Goal: Transaction & Acquisition: Purchase product/service

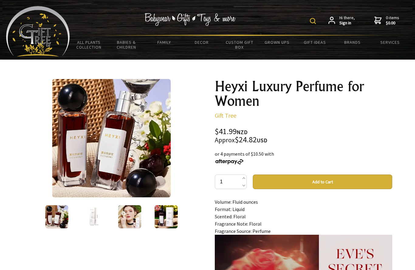
click at [309, 180] on button "Add to Cart" at bounding box center [322, 181] width 139 height 15
click at [385, 24] on link "1 items $41.99" at bounding box center [386, 20] width 25 height 11
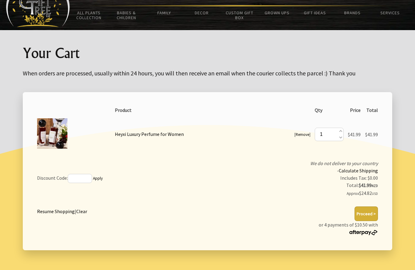
scroll to position [52, 0]
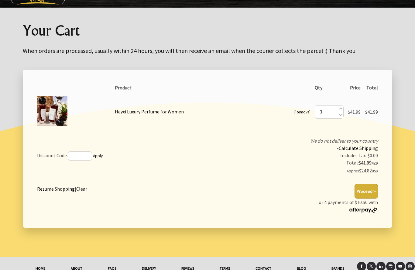
click at [370, 193] on button "Proceed >" at bounding box center [366, 191] width 23 height 15
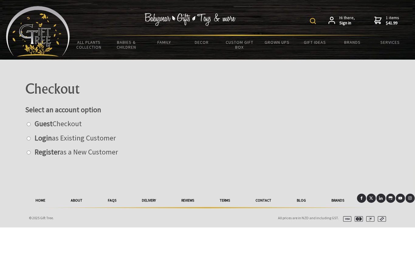
click at [57, 121] on label "Guest Checkout" at bounding box center [57, 123] width 50 height 9
click at [31, 122] on input "radio" at bounding box center [29, 124] width 4 height 4
radio input "true"
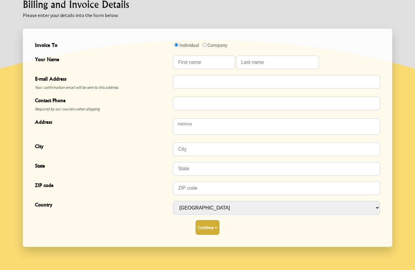
scroll to position [172, 0]
click at [373, 206] on select "Afghanistan Albania Algeria Andorra Angola Anguilla Antigua & Barbuda Argentina…" at bounding box center [276, 208] width 207 height 14
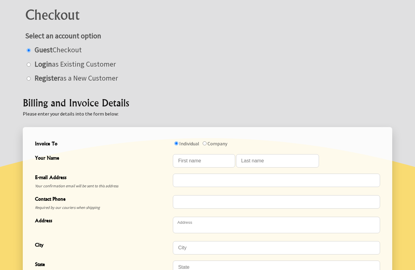
scroll to position [84, 0]
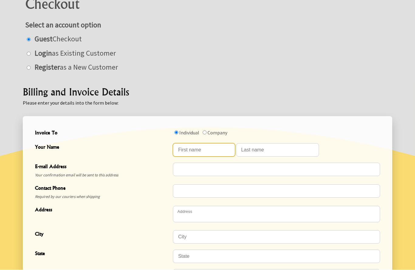
click at [207, 149] on input "Your Name" at bounding box center [204, 149] width 62 height 13
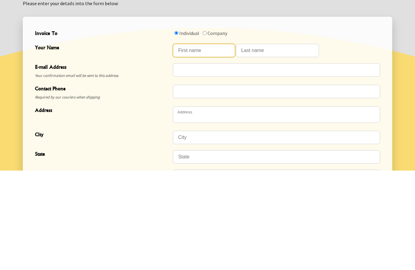
type input "KHALED"
type input "ALRSISI"
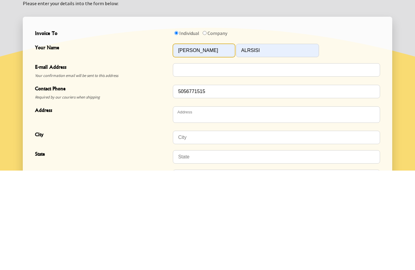
scroll to position [184, 0]
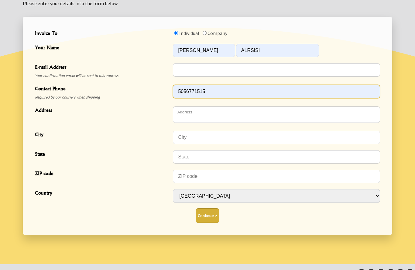
click at [258, 93] on input "5056771515" at bounding box center [276, 91] width 207 height 13
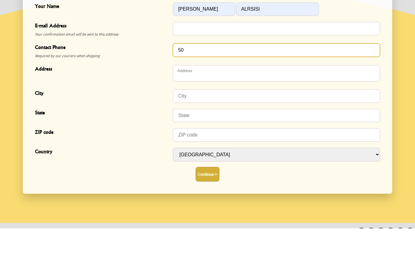
type input "5"
type input "4849440344"
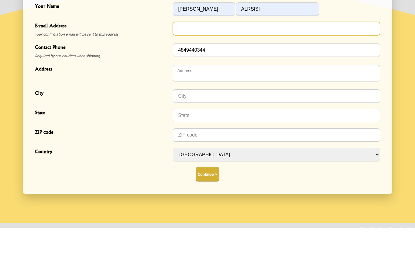
click at [199, 63] on input "E-mail Address" at bounding box center [276, 69] width 207 height 13
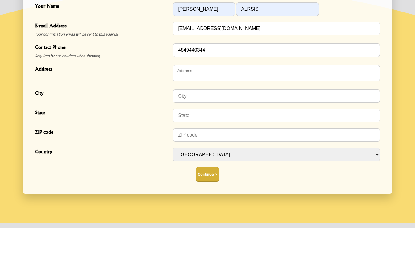
type input "[EMAIL_ADDRESS][DOMAIN_NAME]"
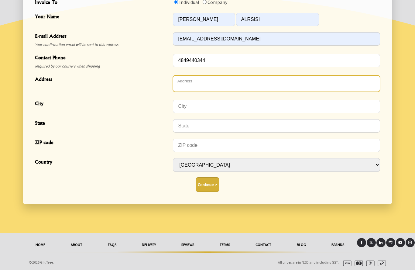
click at [200, 84] on textarea "Address" at bounding box center [276, 84] width 207 height 16
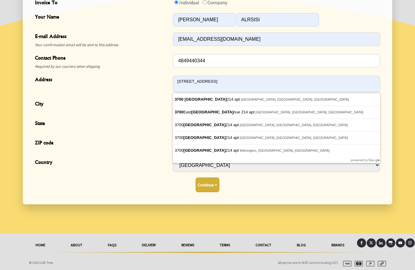
type textarea "[STREET_ADDRESS]"
type input "Philadelphia"
type input "PA"
type input "19104"
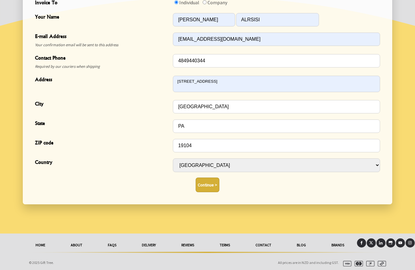
click at [208, 177] on button "Continue >" at bounding box center [208, 184] width 24 height 15
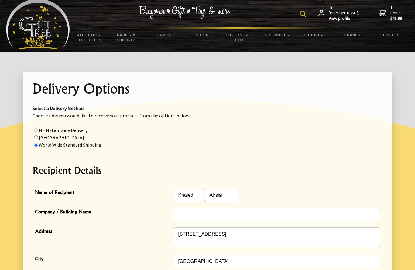
scroll to position [9, 0]
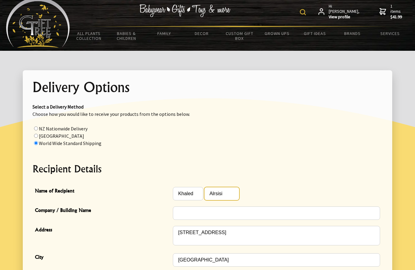
click at [230, 196] on input "Alrsisi" at bounding box center [221, 193] width 35 height 13
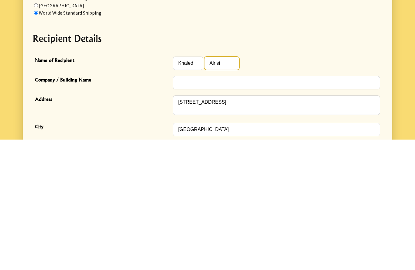
type input "Alrisi"
click at [199, 207] on input "Company / Building Name" at bounding box center [276, 213] width 207 height 13
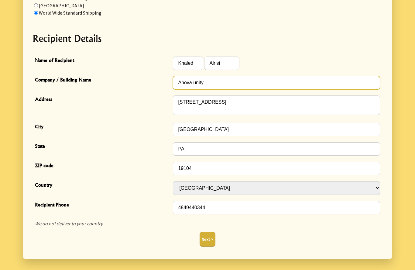
click at [251, 84] on input "Anova unity" at bounding box center [276, 82] width 207 height 13
type input "Anova unity apt 214"
click at [207, 238] on button "Next >" at bounding box center [208, 239] width 16 height 15
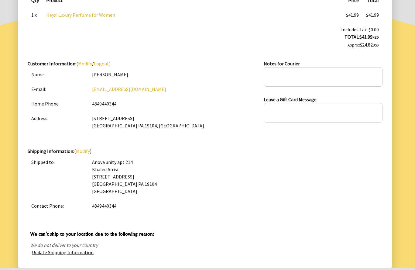
scroll to position [121, 0]
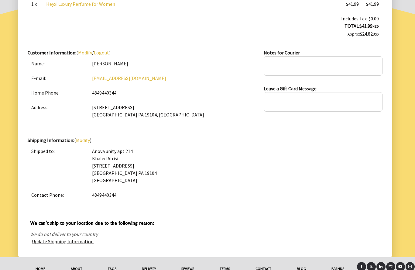
click at [376, 219] on span "We can't ship to your location due to the following reason:" at bounding box center [205, 223] width 350 height 9
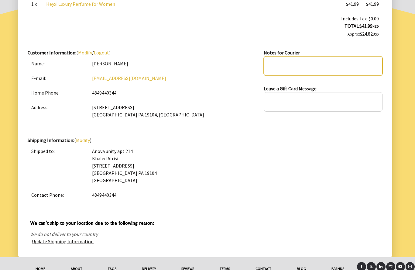
click at [326, 70] on textarea at bounding box center [323, 66] width 119 height 19
type textarea "Gift"
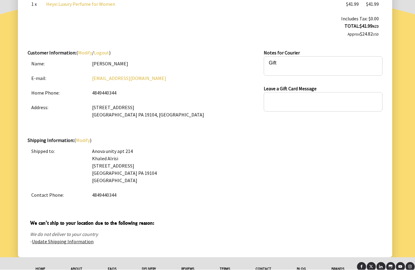
click at [294, 193] on td "4849440344" at bounding box center [235, 195] width 294 height 15
click at [256, 241] on p "- Update Shipping Information" at bounding box center [205, 241] width 350 height 7
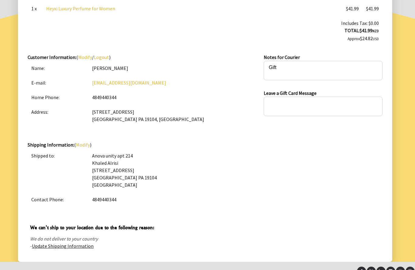
click at [330, 104] on textarea at bounding box center [323, 106] width 119 height 19
type textarea "Love"
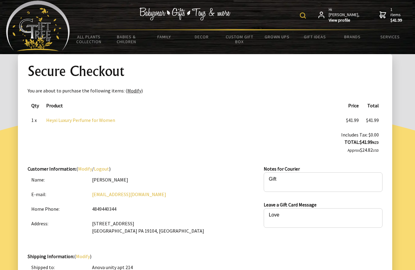
scroll to position [5, 0]
